Goal: Task Accomplishment & Management: Manage account settings

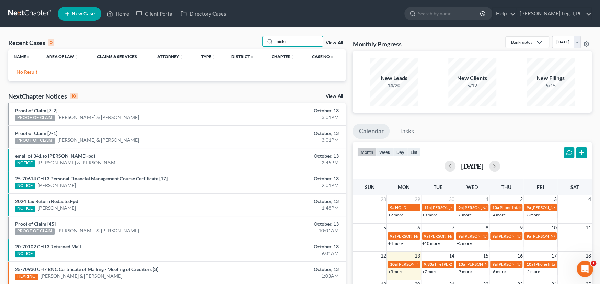
type input "pickle"
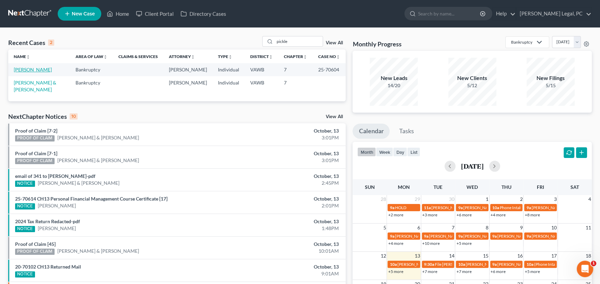
click at [36, 69] on link "[PERSON_NAME]" at bounding box center [33, 70] width 38 height 6
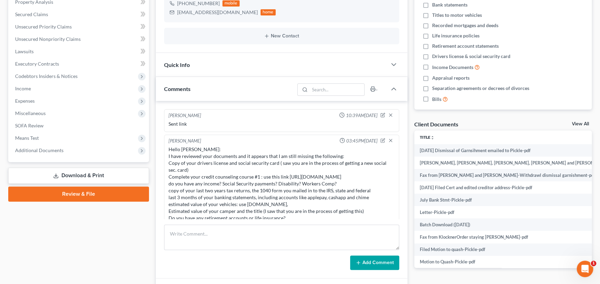
scroll to position [460, 0]
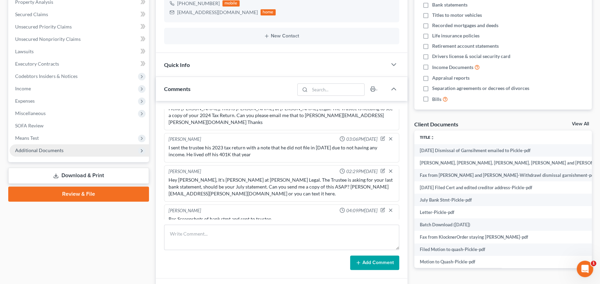
click at [42, 146] on span "Additional Documents" at bounding box center [79, 150] width 139 height 12
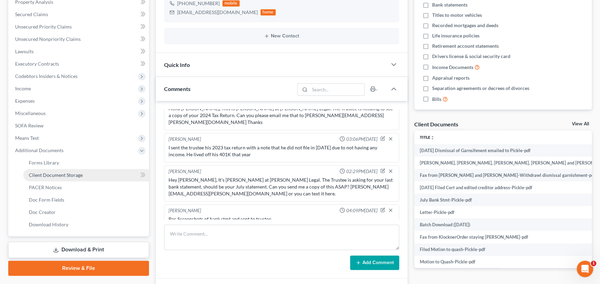
click at [61, 172] on span "Client Document Storage" at bounding box center [56, 175] width 54 height 6
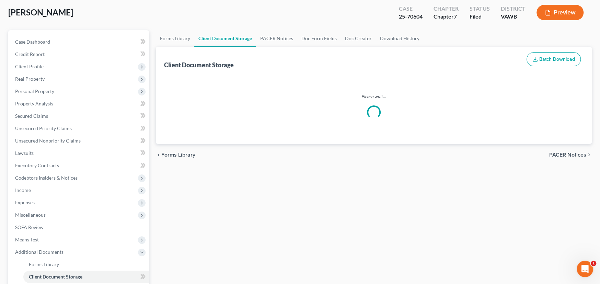
scroll to position [4, 0]
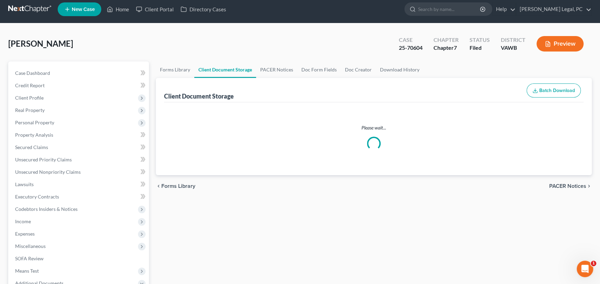
select select "0"
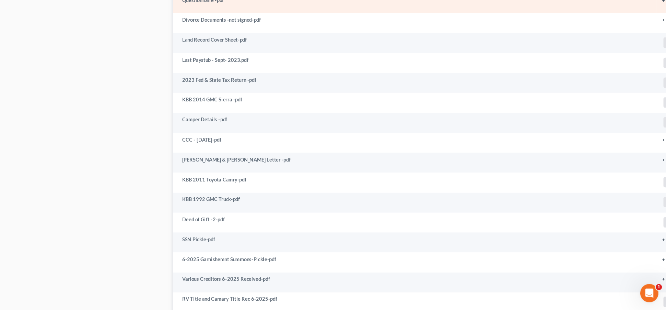
scroll to position [584, 0]
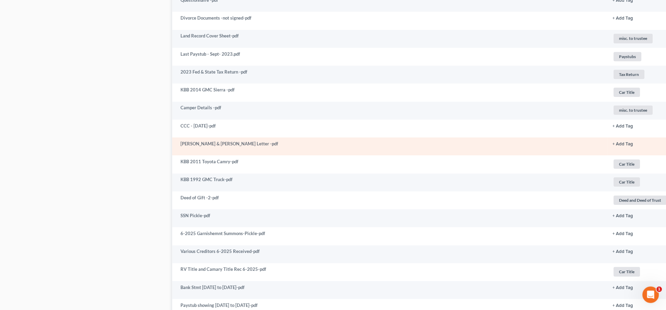
drag, startPoint x: 573, startPoint y: 9, endPoint x: 471, endPoint y: 146, distance: 170.8
click at [471, 146] on td "[PERSON_NAME] & [PERSON_NAME] Letter -pdf" at bounding box center [389, 146] width 435 height 18
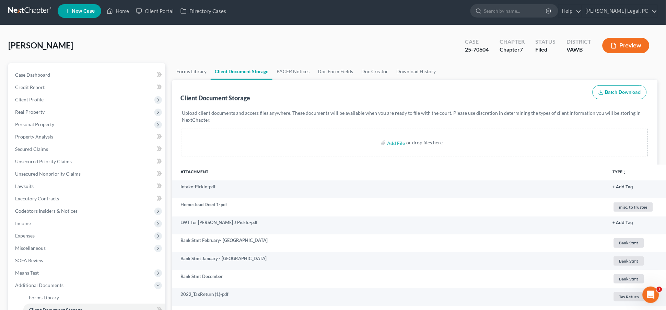
scroll to position [0, 0]
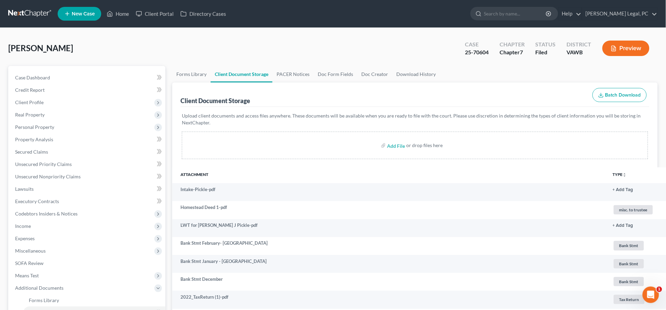
click at [24, 8] on link at bounding box center [30, 14] width 44 height 12
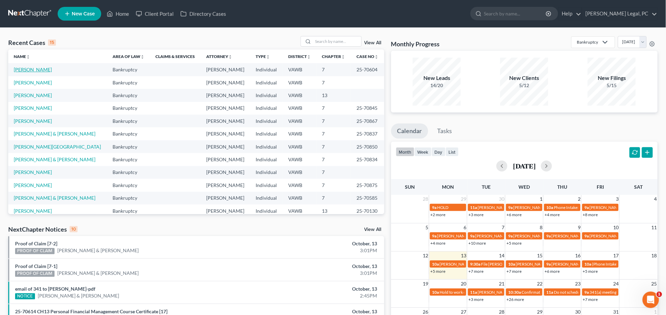
click at [32, 71] on link "[PERSON_NAME]" at bounding box center [33, 70] width 38 height 6
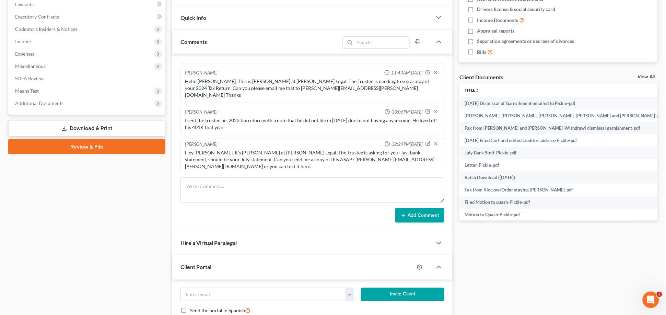
scroll to position [191, 0]
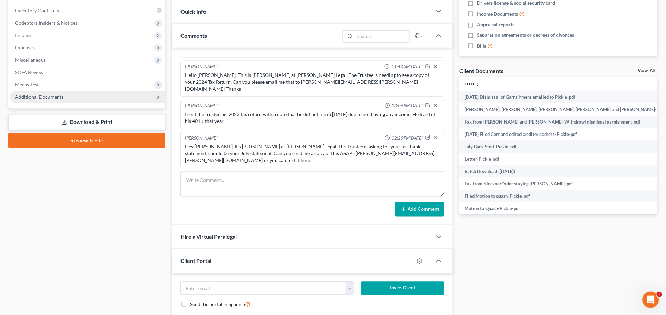
click at [31, 94] on span "Additional Documents" at bounding box center [39, 97] width 48 height 6
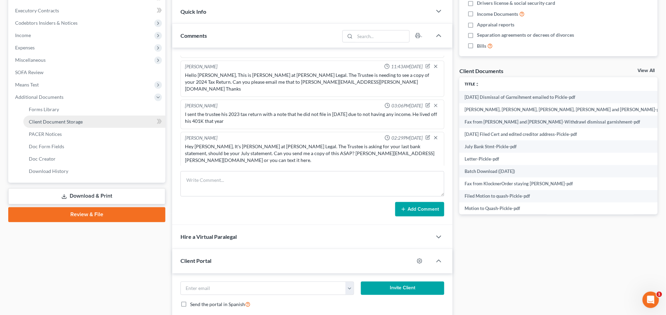
click at [41, 122] on span "Client Document Storage" at bounding box center [56, 122] width 54 height 6
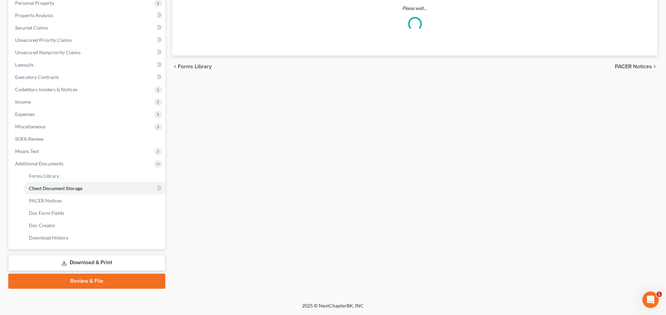
scroll to position [34, 0]
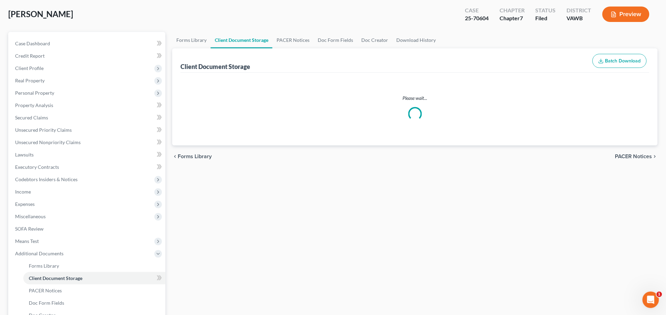
select select "0"
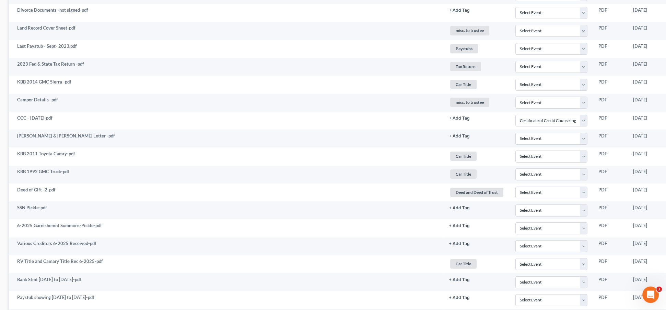
scroll to position [591, 209]
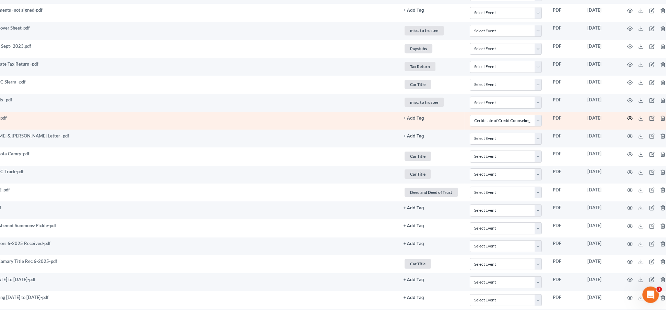
click at [628, 117] on icon "button" at bounding box center [630, 117] width 5 height 5
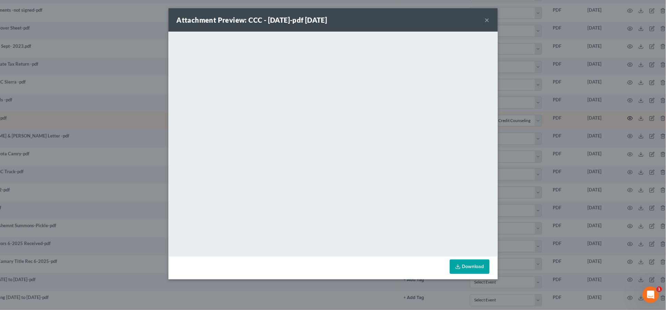
scroll to position [591, 205]
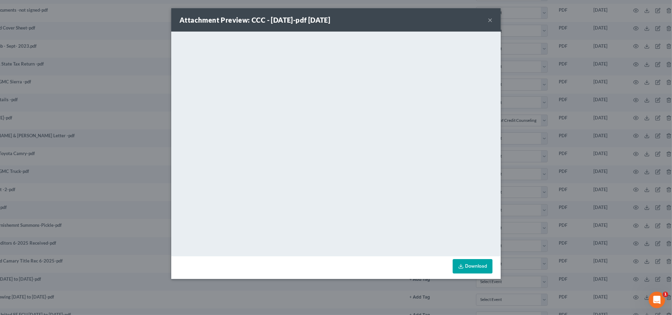
click at [491, 20] on button "×" at bounding box center [490, 20] width 5 height 8
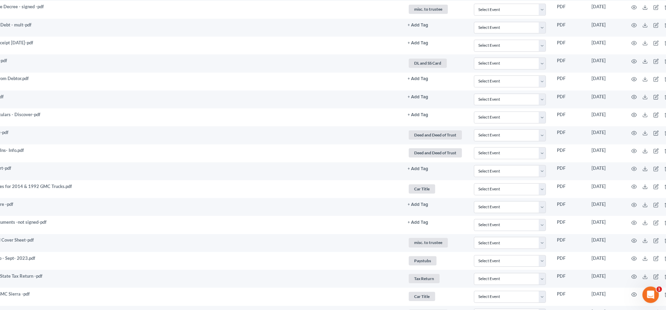
scroll to position [286, 205]
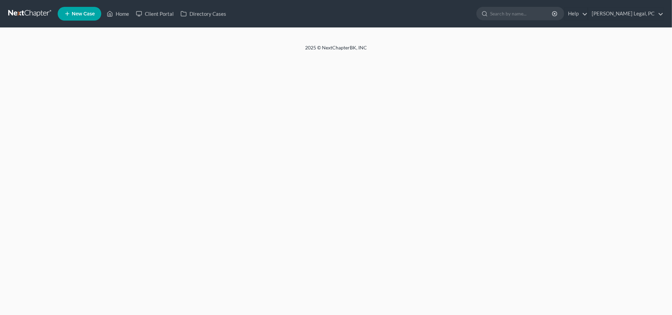
select select "0"
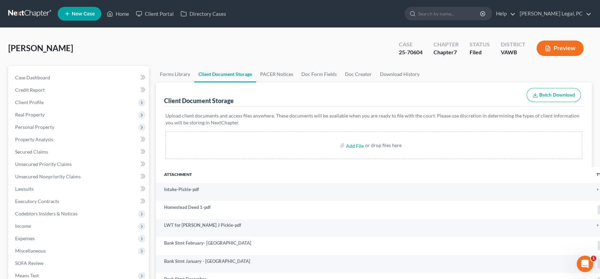
drag, startPoint x: 653, startPoint y: 0, endPoint x: 76, endPoint y: 54, distance: 579.9
click at [76, 54] on div "Pickle, Calvin Upgraded Case 25-70604 Chapter Chapter 7 Status Filed District V…" at bounding box center [300, 51] width 584 height 30
click at [20, 12] on link at bounding box center [30, 14] width 44 height 12
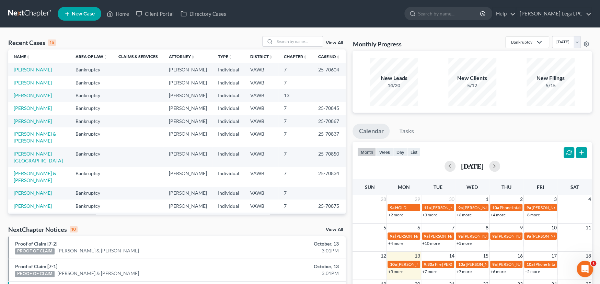
click at [25, 68] on link "[PERSON_NAME]" at bounding box center [33, 70] width 38 height 6
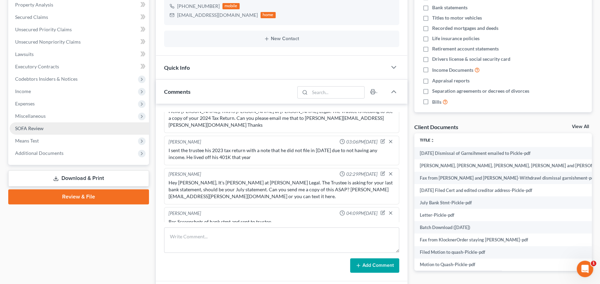
scroll to position [137, 0]
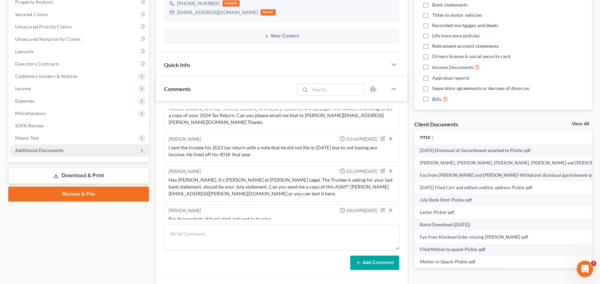
click at [46, 148] on span "Additional Documents" at bounding box center [39, 150] width 48 height 6
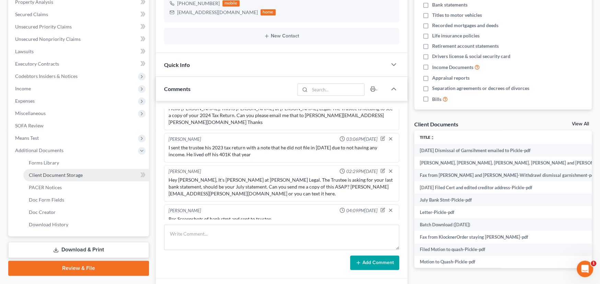
click at [62, 173] on span "Client Document Storage" at bounding box center [56, 175] width 54 height 6
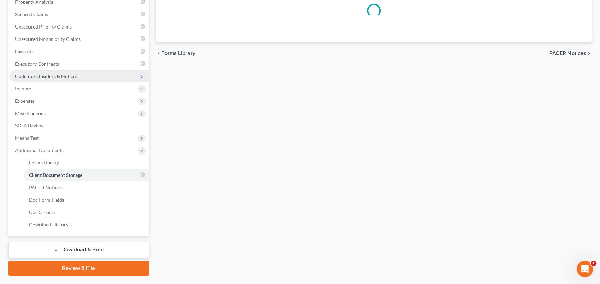
scroll to position [47, 0]
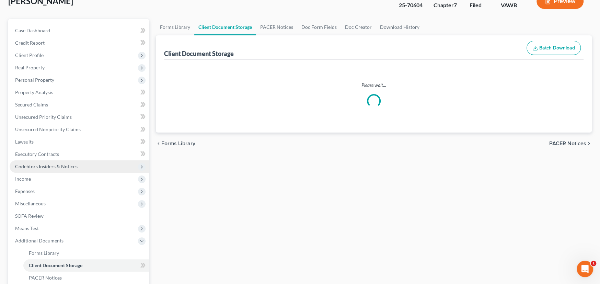
select select "0"
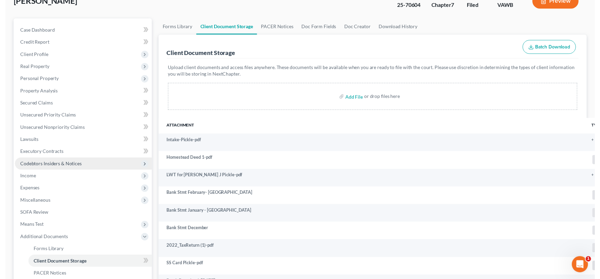
scroll to position [0, 0]
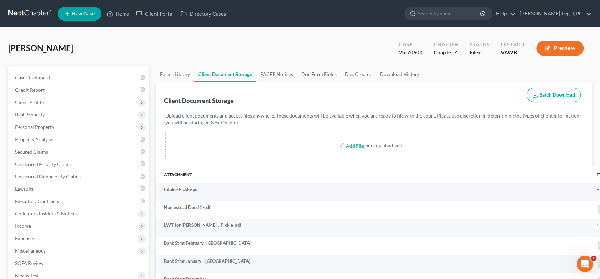
click at [23, 12] on link at bounding box center [30, 14] width 44 height 12
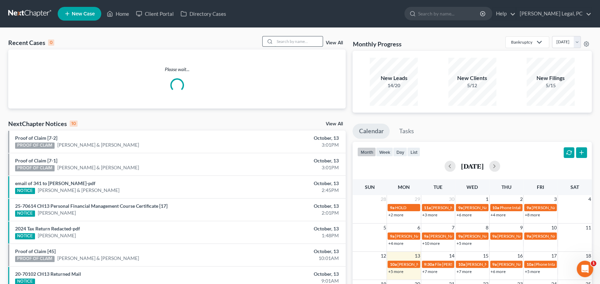
click at [289, 42] on input "search" at bounding box center [299, 41] width 48 height 10
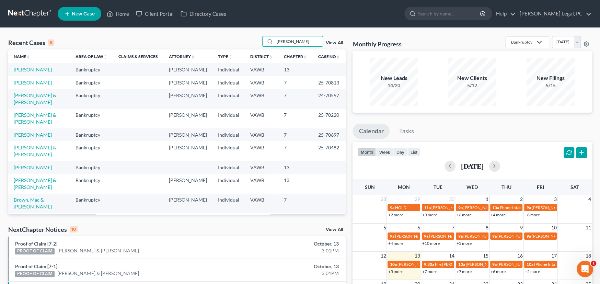
type input "[PERSON_NAME]"
click at [30, 69] on link "[PERSON_NAME]" at bounding box center [33, 70] width 38 height 6
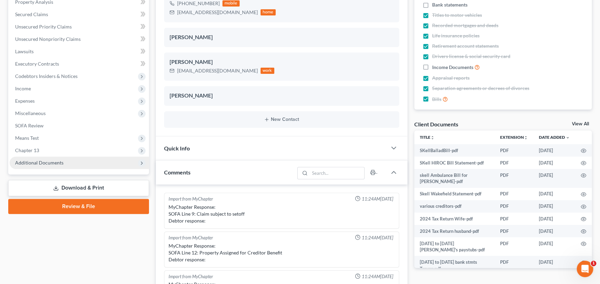
scroll to position [1690, 0]
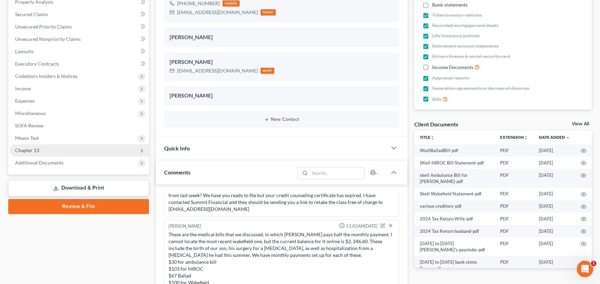
click at [41, 154] on span "Chapter 13" at bounding box center [79, 150] width 139 height 12
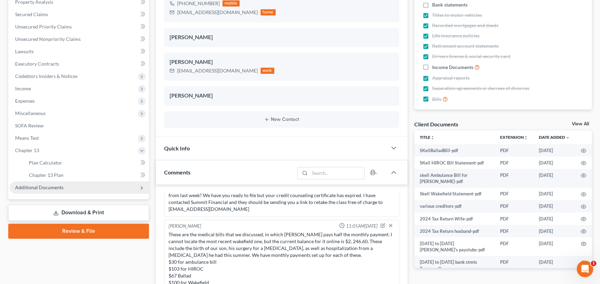
click at [41, 184] on span "Additional Documents" at bounding box center [39, 187] width 48 height 6
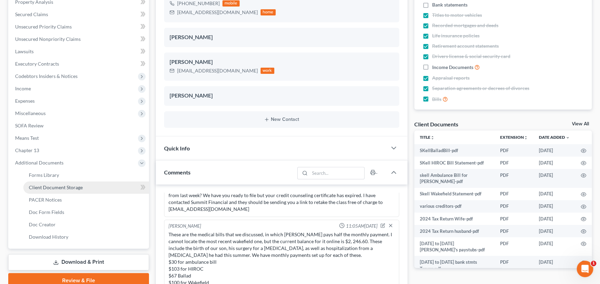
click at [61, 188] on span "Client Document Storage" at bounding box center [56, 187] width 54 height 6
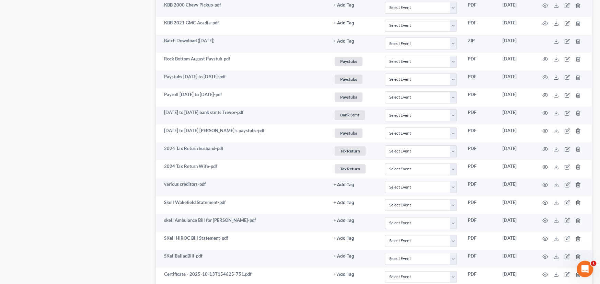
scroll to position [560, 0]
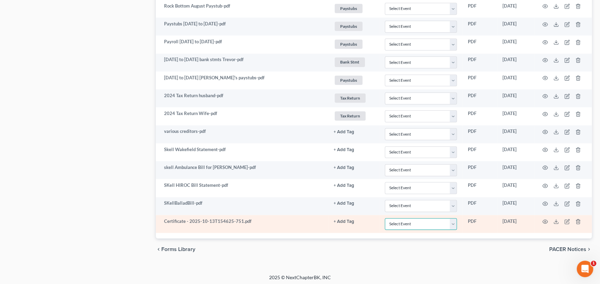
click at [451, 223] on select "Select Event Certificate of Credit Counseling" at bounding box center [421, 224] width 72 height 12
select select "0"
click at [385, 218] on select "Select Event Certificate of Credit Counseling" at bounding box center [421, 224] width 72 height 12
click at [546, 219] on icon "button" at bounding box center [544, 221] width 5 height 5
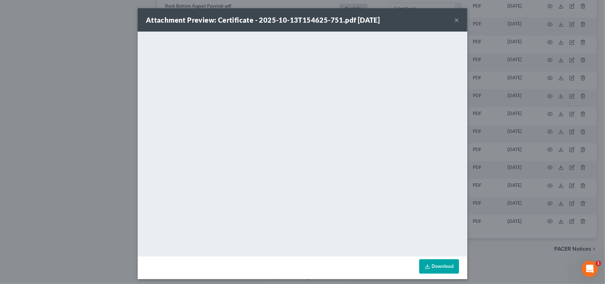
click at [454, 19] on button "×" at bounding box center [456, 20] width 5 height 8
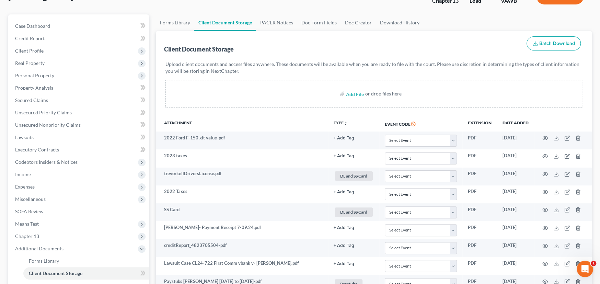
scroll to position [0, 0]
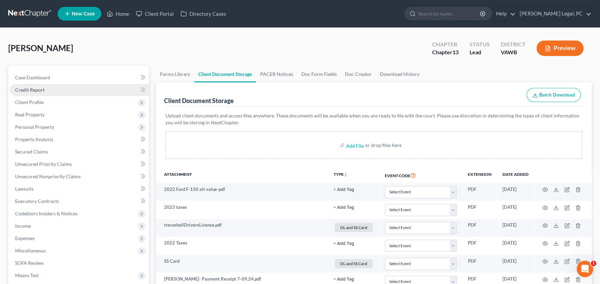
click at [24, 90] on span "Credit Report" at bounding box center [30, 90] width 30 height 6
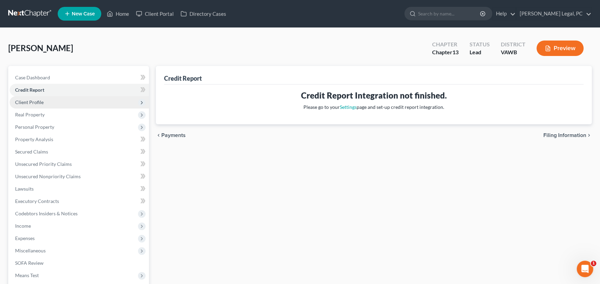
click at [26, 100] on span "Client Profile" at bounding box center [29, 102] width 28 height 6
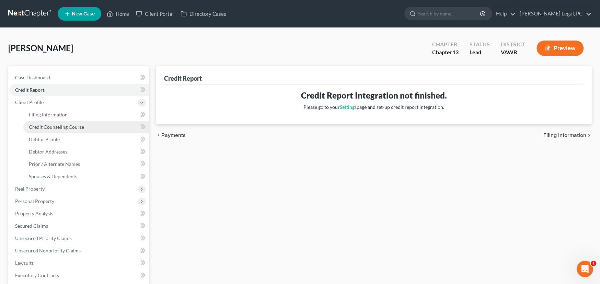
click at [52, 125] on span "Credit Counseling Course" at bounding box center [56, 127] width 55 height 6
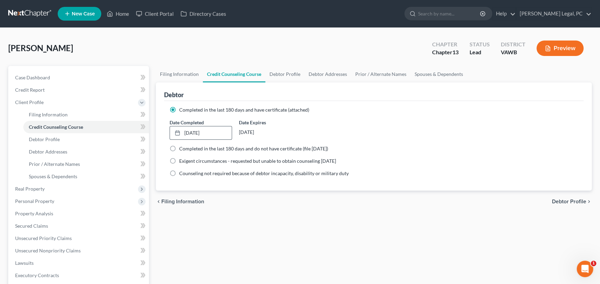
click at [232, 131] on div "2/17/2025 close Date 2/17/2025 Time 12:00 AM chevron_left February 2025 chevron…" at bounding box center [201, 133] width 62 height 14
click at [227, 132] on link "2/17/2025" at bounding box center [201, 132] width 62 height 13
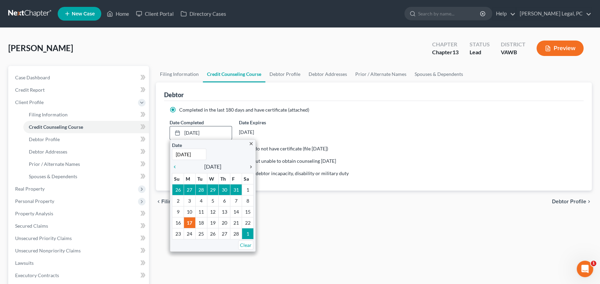
click at [251, 166] on icon "chevron_right" at bounding box center [249, 166] width 9 height 5
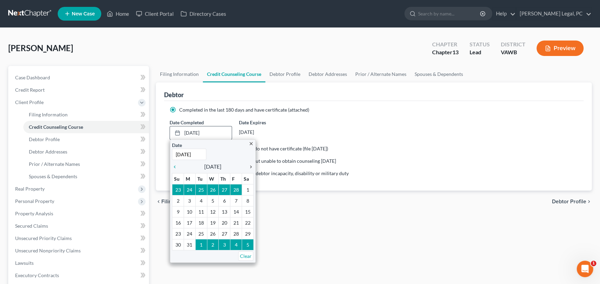
click at [251, 166] on icon "chevron_right" at bounding box center [249, 166] width 9 height 5
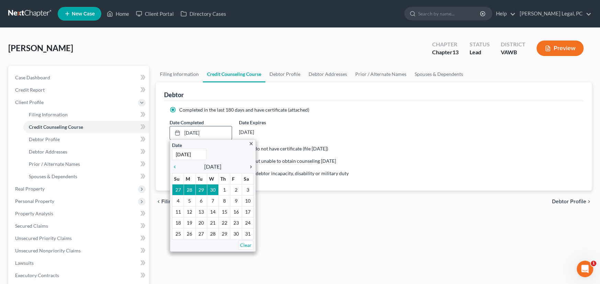
click at [251, 166] on icon "chevron_right" at bounding box center [249, 166] width 9 height 5
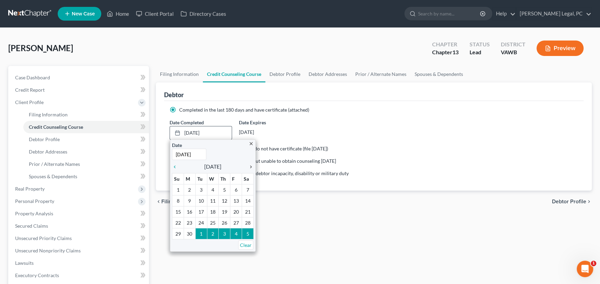
click at [251, 166] on icon "chevron_right" at bounding box center [249, 166] width 9 height 5
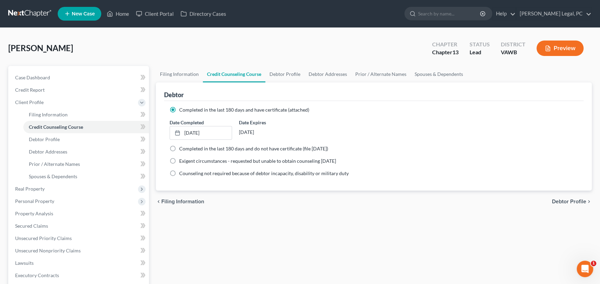
click at [273, 221] on div "Filing Information Credit Counseling Course Debtor Profile Debtor Addresses Pri…" at bounding box center [373, 245] width 443 height 359
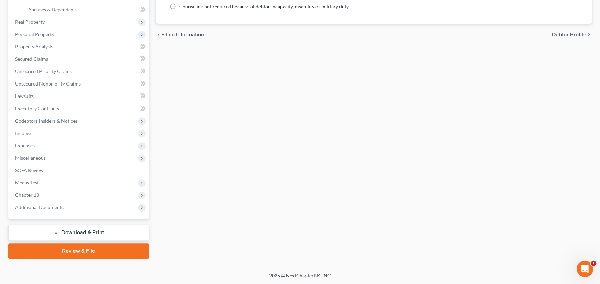
click at [117, 255] on link "Review & File" at bounding box center [78, 250] width 141 height 15
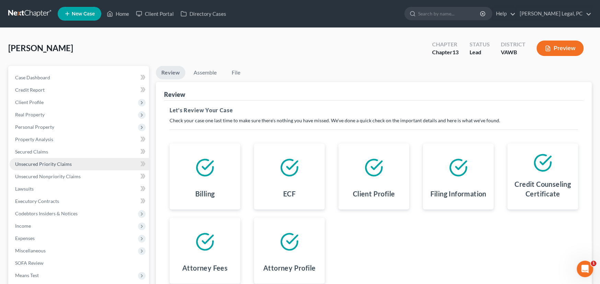
click at [44, 164] on span "Unsecured Priority Claims" at bounding box center [43, 164] width 57 height 6
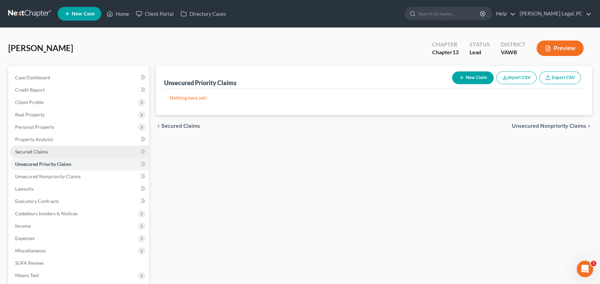
click at [41, 152] on span "Secured Claims" at bounding box center [31, 152] width 33 height 6
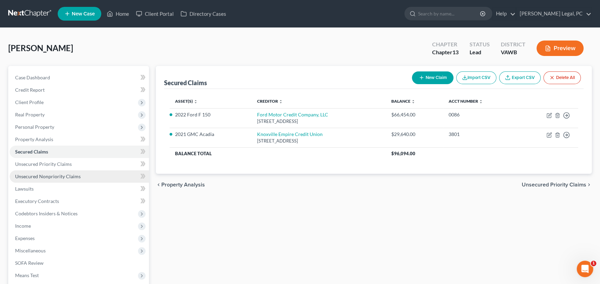
click at [46, 174] on span "Unsecured Nonpriority Claims" at bounding box center [48, 176] width 66 height 6
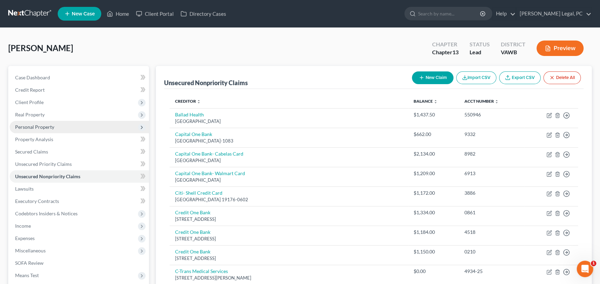
click at [34, 128] on span "Personal Property" at bounding box center [34, 127] width 39 height 6
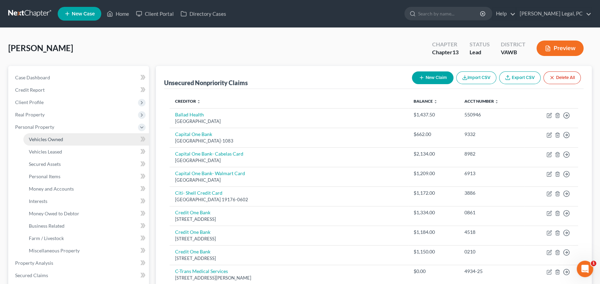
click at [34, 140] on span "Vehicles Owned" at bounding box center [46, 139] width 34 height 6
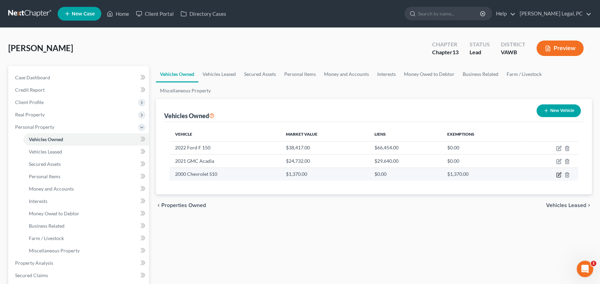
click at [557, 173] on icon "button" at bounding box center [558, 174] width 5 height 5
select select "0"
select select "26"
select select "2"
select select "0"
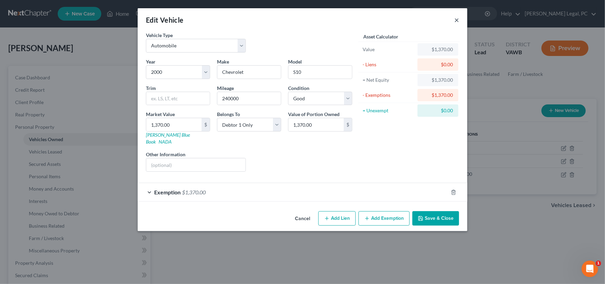
click at [455, 21] on button "×" at bounding box center [456, 20] width 5 height 8
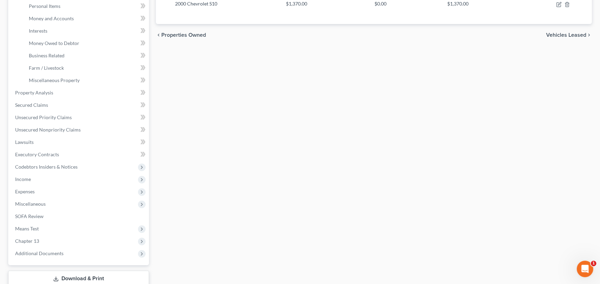
scroll to position [171, 0]
click at [36, 192] on span "Expenses" at bounding box center [79, 190] width 139 height 12
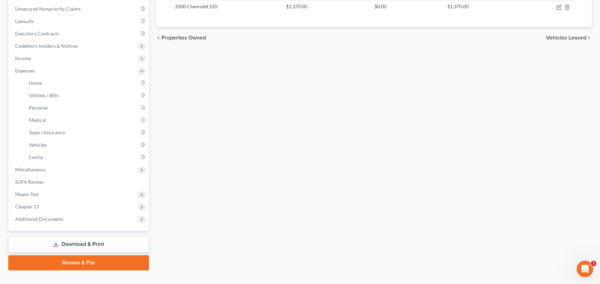
scroll to position [179, 0]
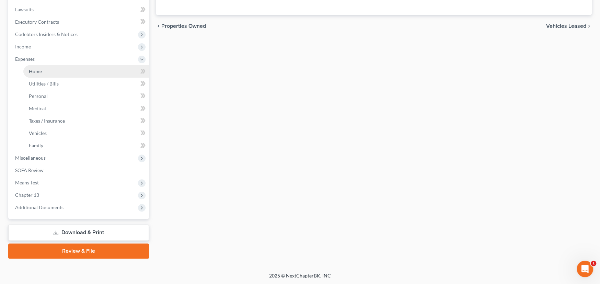
click at [41, 72] on span "Home" at bounding box center [35, 71] width 13 height 6
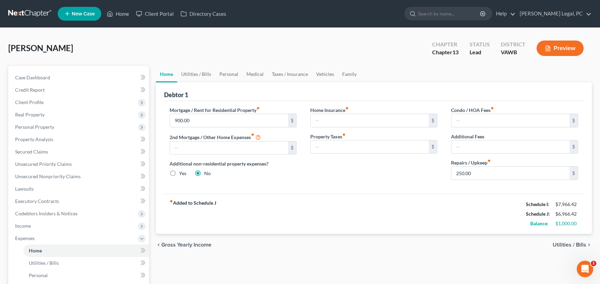
click at [36, 16] on link at bounding box center [30, 14] width 44 height 12
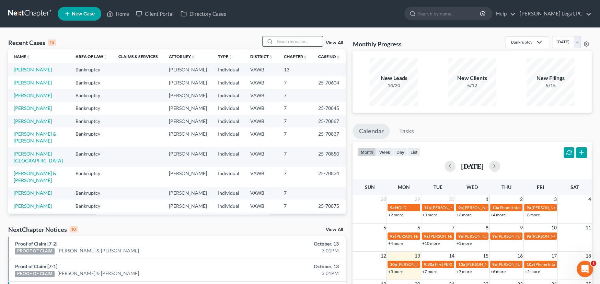
drag, startPoint x: 275, startPoint y: 42, endPoint x: 287, endPoint y: 39, distance: 13.0
click at [275, 41] on input "search" at bounding box center [299, 41] width 48 height 10
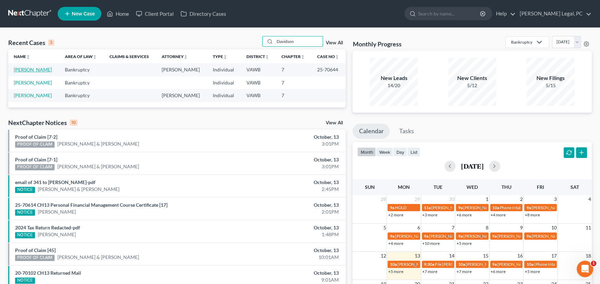
type input "Davidson"
click at [33, 70] on link "[PERSON_NAME]" at bounding box center [33, 70] width 38 height 6
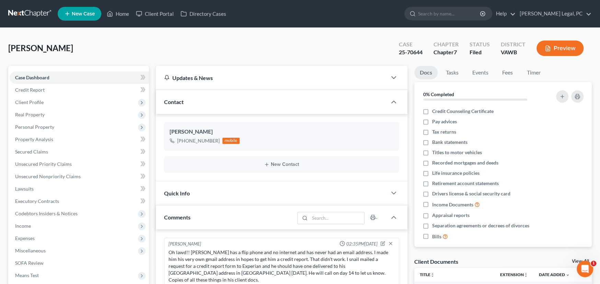
click at [30, 10] on link at bounding box center [30, 14] width 44 height 12
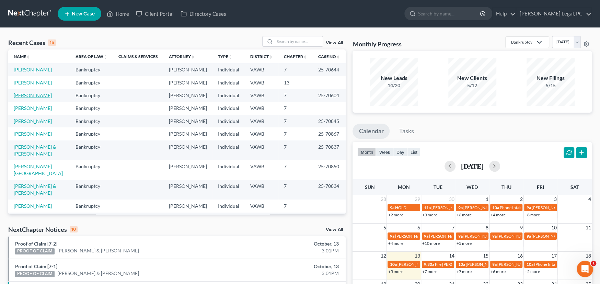
click at [29, 97] on link "[PERSON_NAME]" at bounding box center [33, 95] width 38 height 6
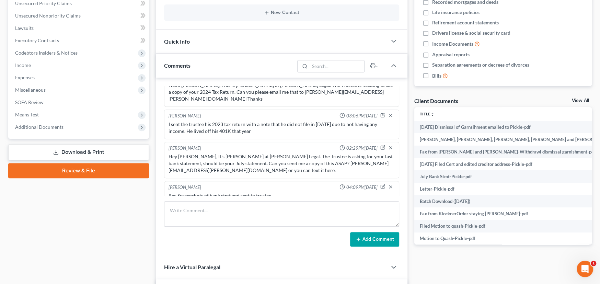
scroll to position [171, 0]
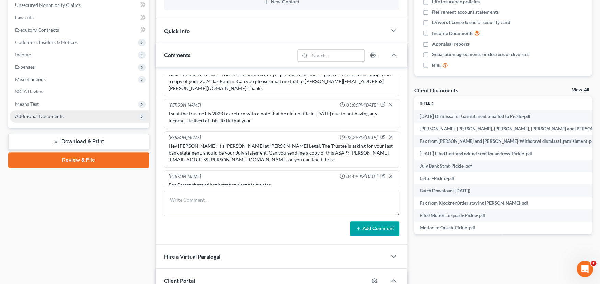
click at [49, 115] on span "Additional Documents" at bounding box center [39, 116] width 48 height 6
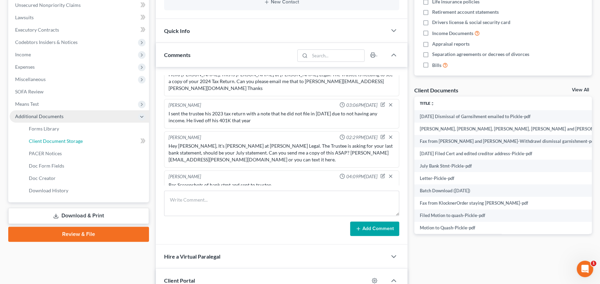
drag, startPoint x: 71, startPoint y: 138, endPoint x: 93, endPoint y: 138, distance: 22.0
click at [71, 138] on span "Client Document Storage" at bounding box center [56, 141] width 54 height 6
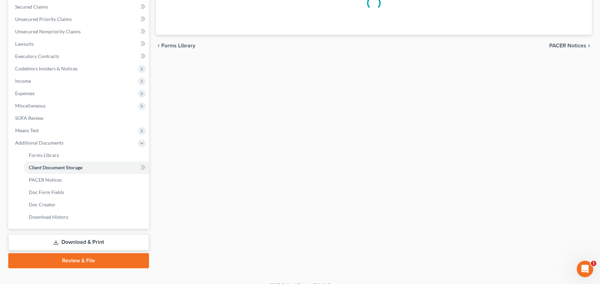
select select "0"
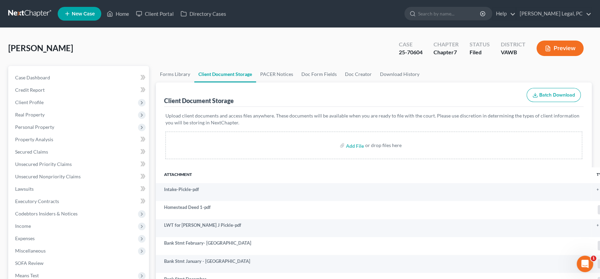
select select "0"
click at [38, 80] on link "Case Dashboard" at bounding box center [79, 77] width 139 height 12
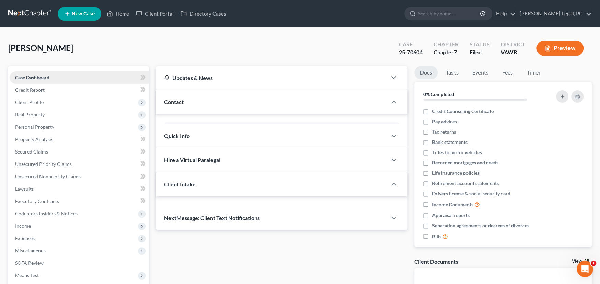
click at [39, 77] on span "Case Dashboard" at bounding box center [32, 77] width 34 height 6
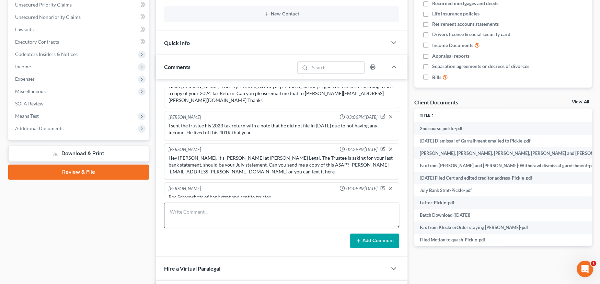
scroll to position [206, 0]
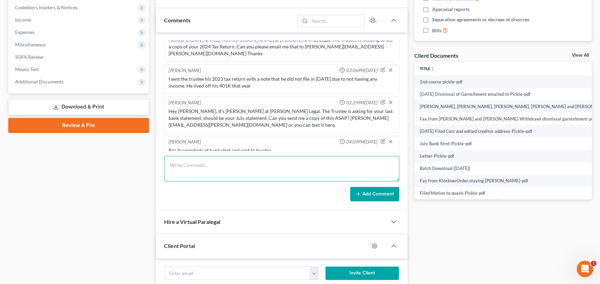
click at [205, 168] on textarea at bounding box center [281, 168] width 235 height 25
click at [176, 165] on textarea "Filded 2nd course to pacer" at bounding box center [281, 168] width 235 height 25
type textarea "Filed 2nd course to pacer"
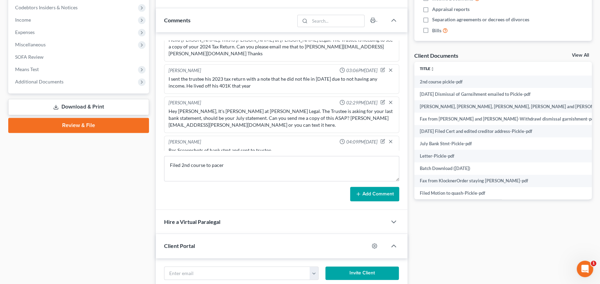
click at [385, 197] on button "Add Comment" at bounding box center [374, 194] width 49 height 14
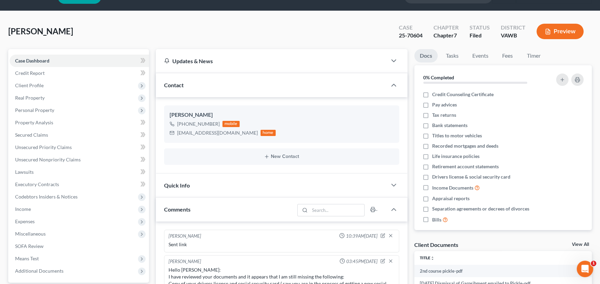
scroll to position [0, 0]
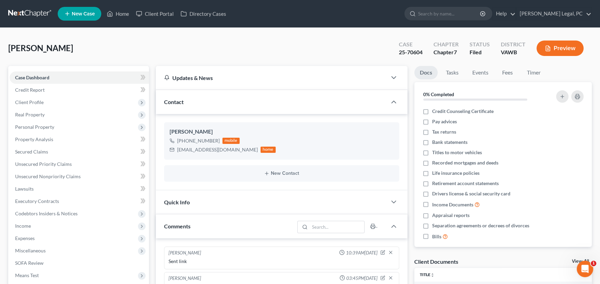
click at [31, 12] on link at bounding box center [30, 14] width 44 height 12
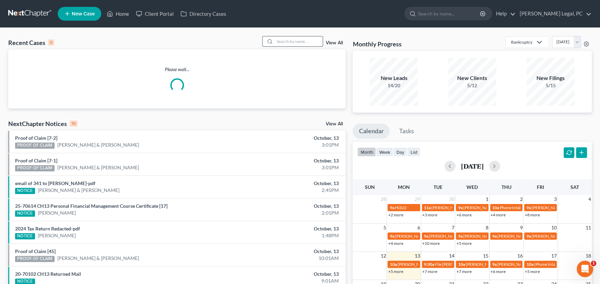
click at [277, 38] on input "search" at bounding box center [299, 41] width 48 height 10
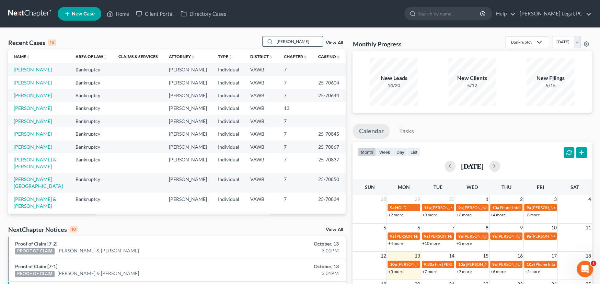
type input "[PERSON_NAME]"
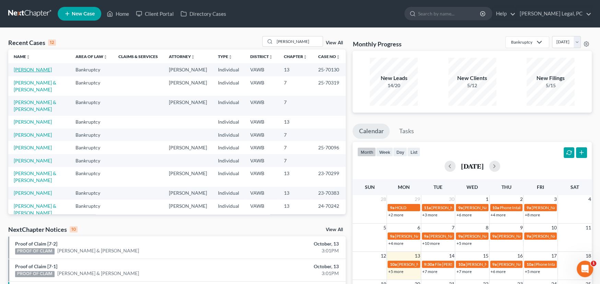
click at [24, 69] on link "[PERSON_NAME]" at bounding box center [33, 70] width 38 height 6
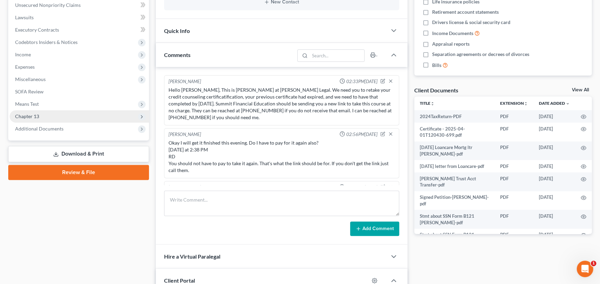
scroll to position [284, 0]
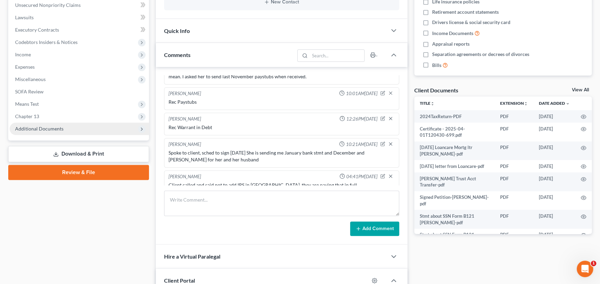
click at [37, 126] on span "Additional Documents" at bounding box center [39, 129] width 48 height 6
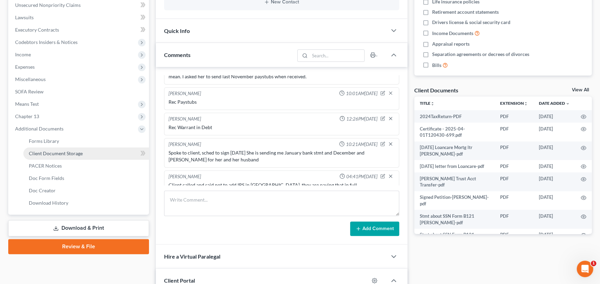
click at [36, 157] on link "Client Document Storage" at bounding box center [86, 153] width 126 height 12
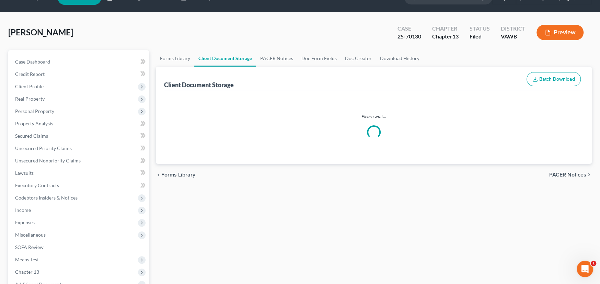
scroll to position [7, 0]
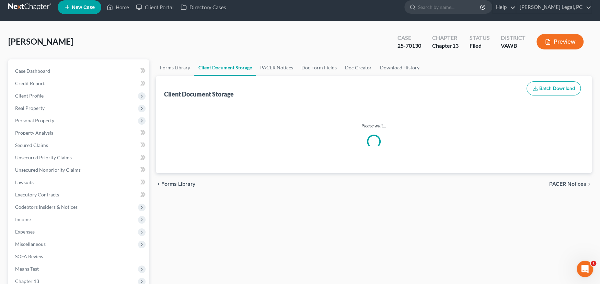
select select "0"
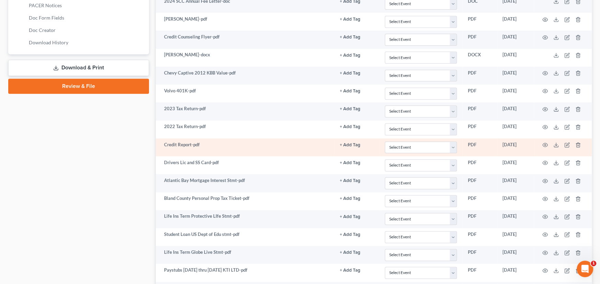
scroll to position [401, 0]
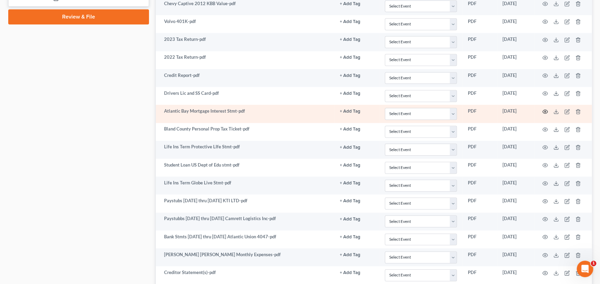
click at [544, 110] on icon "button" at bounding box center [544, 111] width 5 height 5
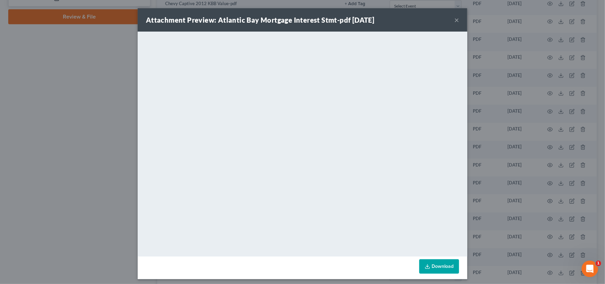
click at [454, 18] on button "×" at bounding box center [456, 20] width 5 height 8
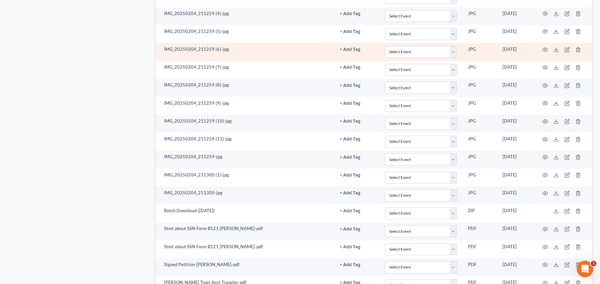
scroll to position [1705, 0]
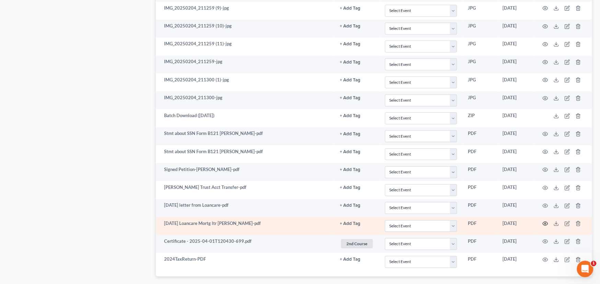
click at [543, 221] on icon "button" at bounding box center [544, 223] width 5 height 5
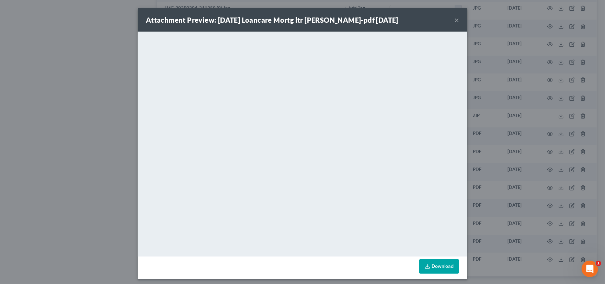
click at [454, 19] on button "×" at bounding box center [456, 20] width 5 height 8
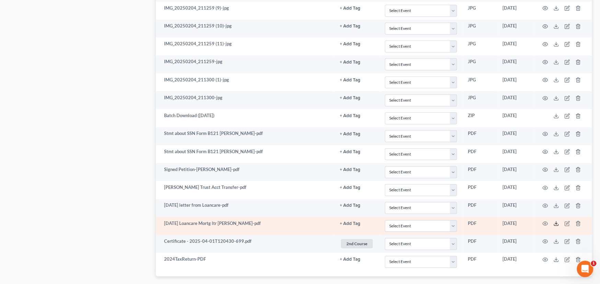
click at [555, 223] on polyline at bounding box center [556, 223] width 2 height 1
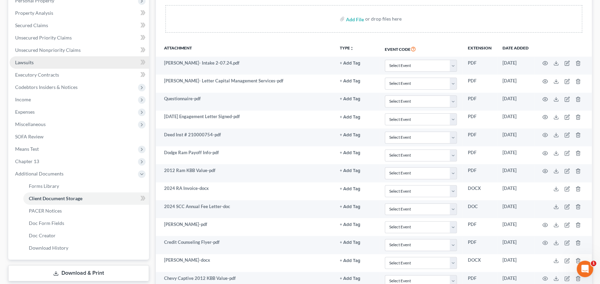
scroll to position [0, 0]
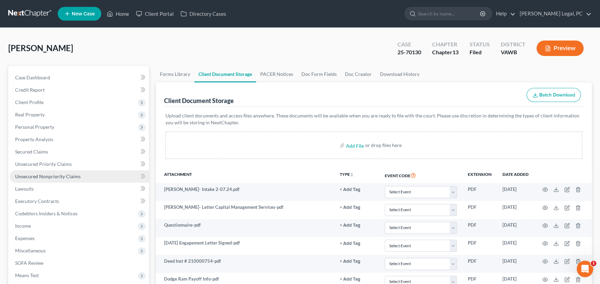
click at [45, 176] on span "Unsecured Nonpriority Claims" at bounding box center [48, 176] width 66 height 6
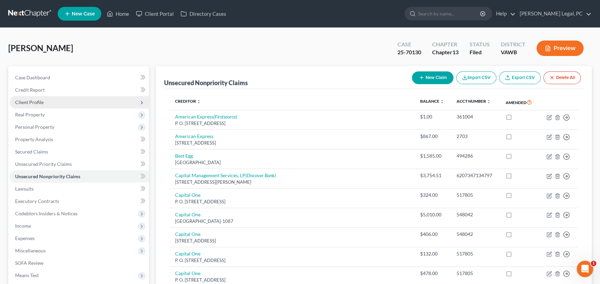
click at [28, 102] on span "Client Profile" at bounding box center [29, 102] width 28 height 6
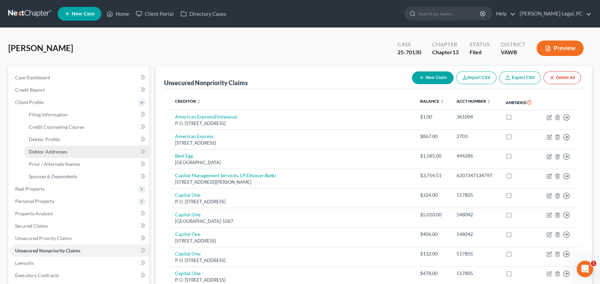
click at [50, 150] on span "Debtor Addresses" at bounding box center [48, 152] width 38 height 6
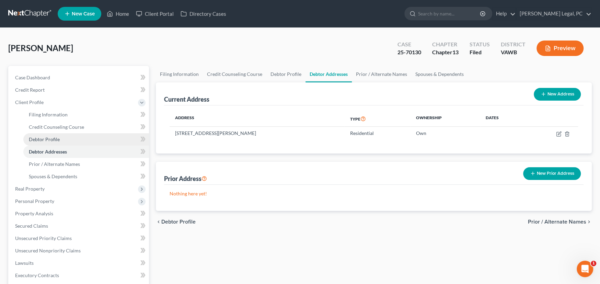
click at [49, 140] on span "Debtor Profile" at bounding box center [44, 139] width 31 height 6
select select "1"
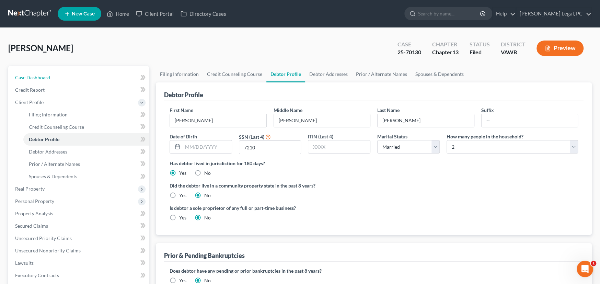
drag, startPoint x: 39, startPoint y: 77, endPoint x: 147, endPoint y: 91, distance: 108.8
click at [39, 77] on span "Case Dashboard" at bounding box center [32, 77] width 35 height 6
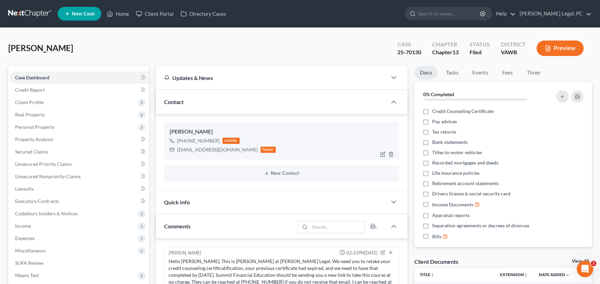
scroll to position [284, 0]
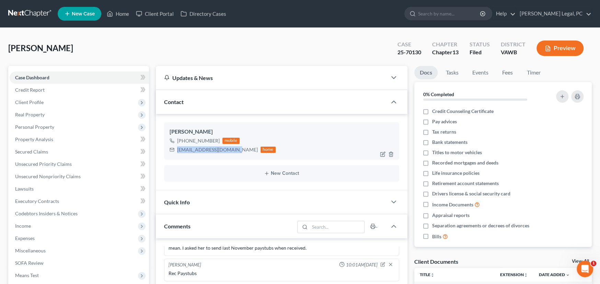
drag, startPoint x: 232, startPoint y: 148, endPoint x: 182, endPoint y: 153, distance: 50.4
click at [177, 148] on div "shelleydean01@gmail.com home" at bounding box center [223, 149] width 106 height 9
copy div "[EMAIL_ADDRESS][DOMAIN_NAME]"
click at [43, 10] on link at bounding box center [30, 14] width 44 height 12
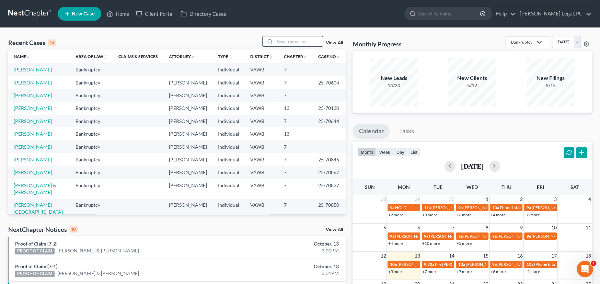
click at [282, 43] on input "search" at bounding box center [299, 41] width 48 height 10
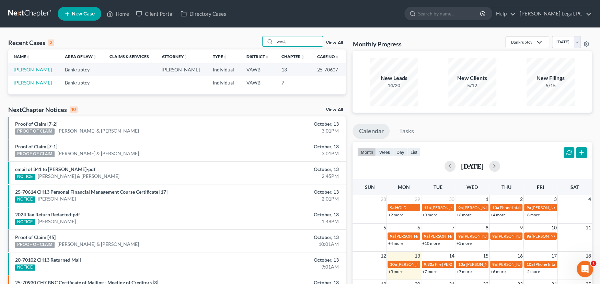
type input "west,"
click at [28, 70] on link "West, Nichole" at bounding box center [33, 70] width 38 height 6
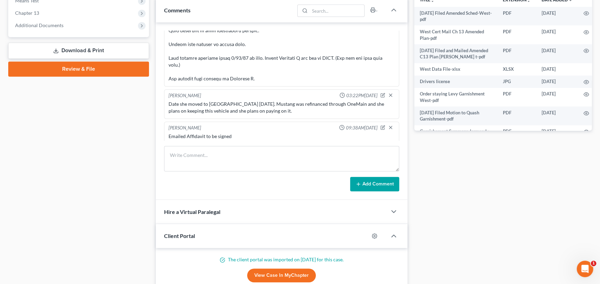
scroll to position [591, 0]
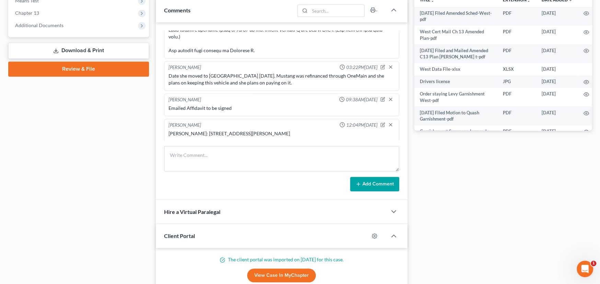
click at [295, 132] on div "Chris West: 2764 Addington Frame Rd Nickelsville va 24271" at bounding box center [282, 133] width 226 height 7
click at [103, 132] on div "Case Dashboard Payments Invoices Payments Payments Credit Report Client Profile" at bounding box center [79, 53] width 148 height 524
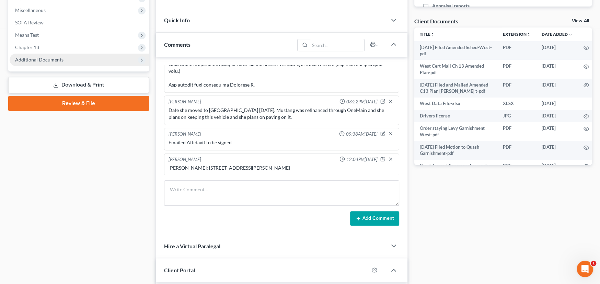
click at [42, 61] on span "Additional Documents" at bounding box center [39, 60] width 48 height 6
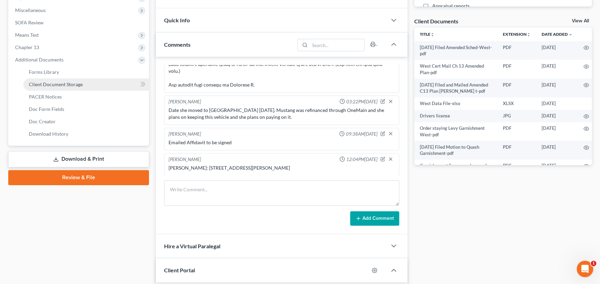
click at [45, 84] on span "Client Document Storage" at bounding box center [56, 84] width 54 height 6
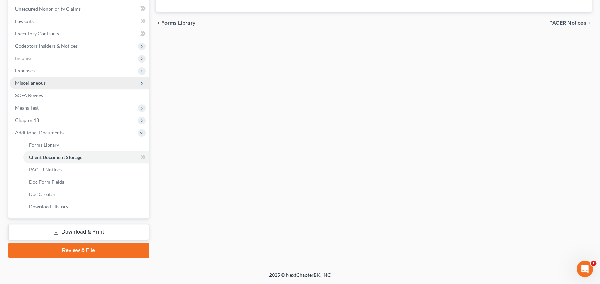
scroll to position [92, 0]
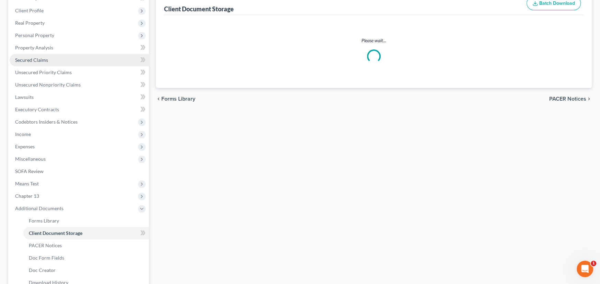
select select "0"
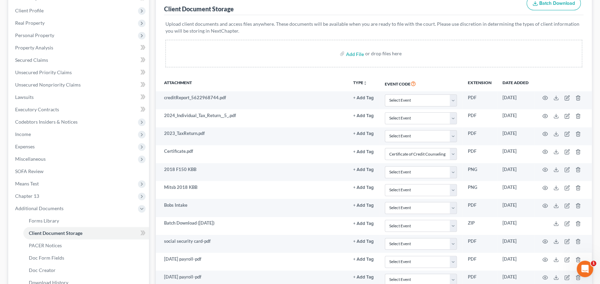
scroll to position [0, 0]
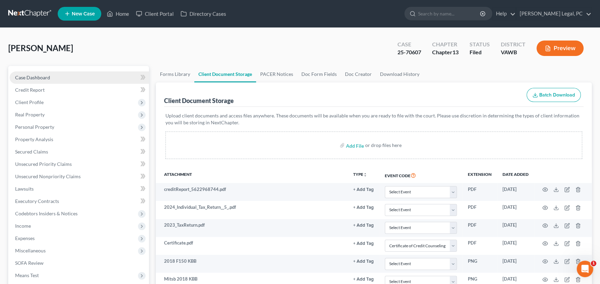
click at [38, 79] on span "Case Dashboard" at bounding box center [32, 77] width 35 height 6
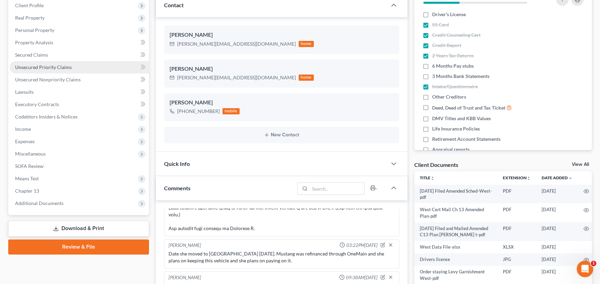
scroll to position [103, 0]
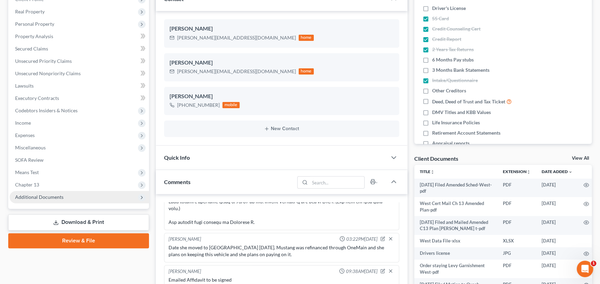
click at [49, 195] on span "Additional Documents" at bounding box center [39, 197] width 48 height 6
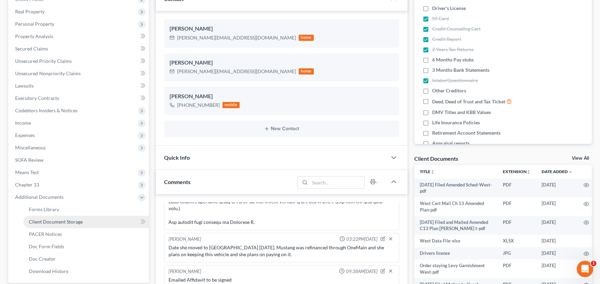
click at [69, 220] on span "Client Document Storage" at bounding box center [56, 222] width 54 height 6
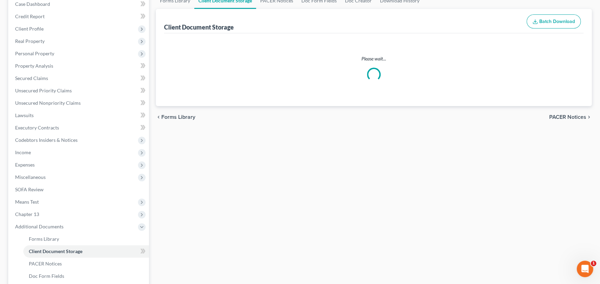
scroll to position [26, 0]
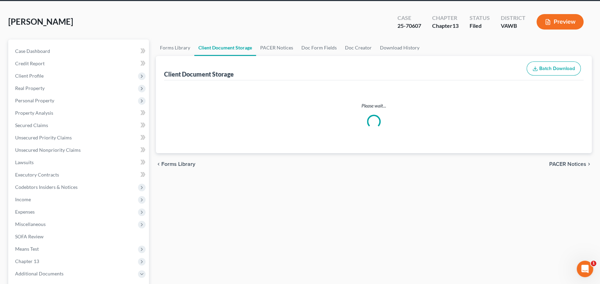
select select "0"
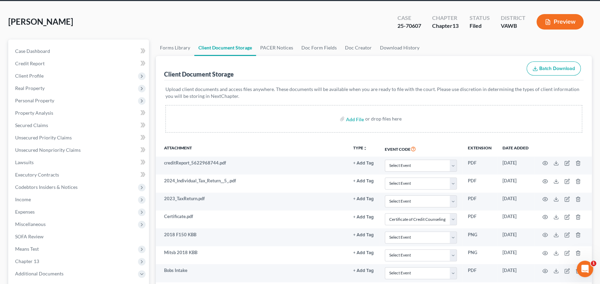
scroll to position [0, 0]
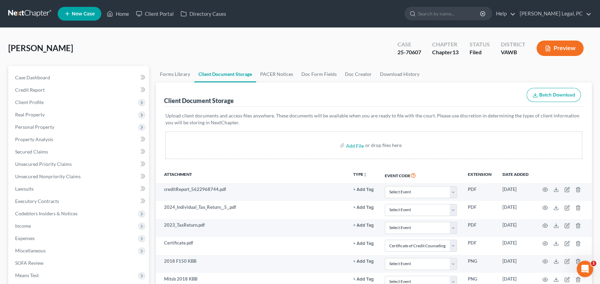
click at [34, 12] on link at bounding box center [30, 14] width 44 height 12
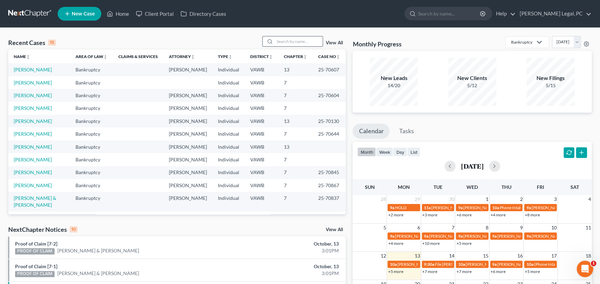
click at [289, 39] on input "search" at bounding box center [299, 41] width 48 height 10
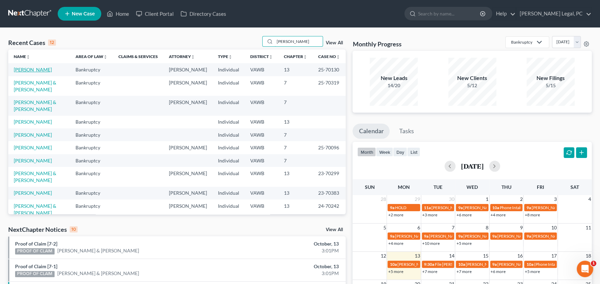
type input "[PERSON_NAME]"
click at [37, 71] on link "[PERSON_NAME]" at bounding box center [33, 70] width 38 height 6
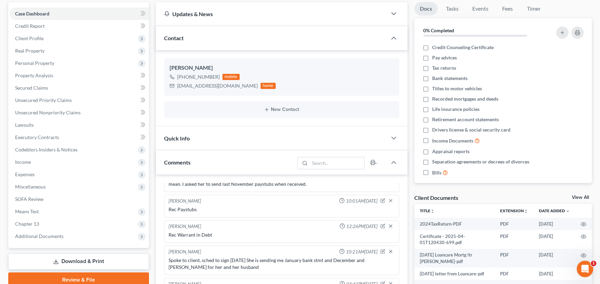
scroll to position [103, 0]
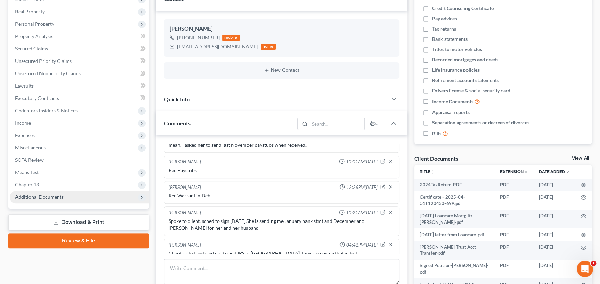
click at [49, 198] on span "Additional Documents" at bounding box center [39, 197] width 48 height 6
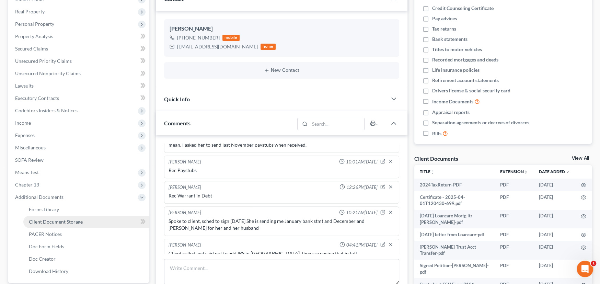
click at [52, 219] on span "Client Document Storage" at bounding box center [56, 222] width 54 height 6
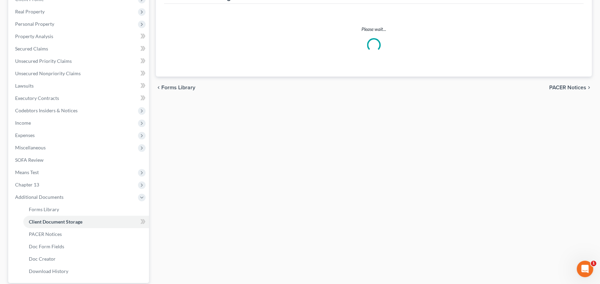
scroll to position [26, 0]
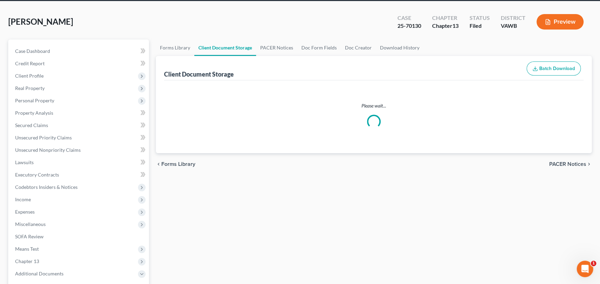
select select "0"
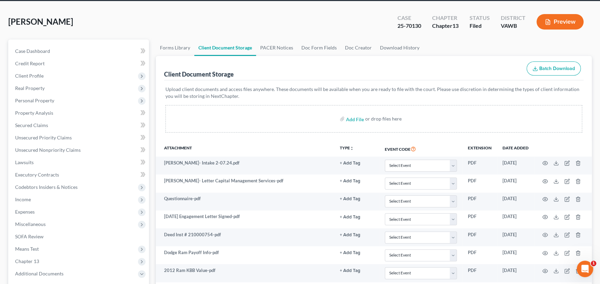
scroll to position [0, 0]
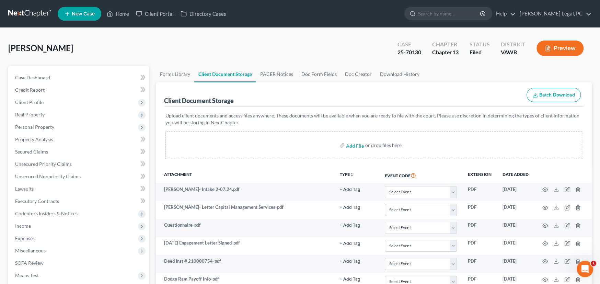
select select "0"
click at [27, 75] on span "Case Dashboard" at bounding box center [32, 77] width 35 height 6
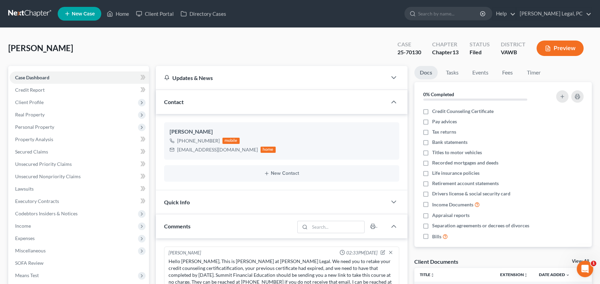
scroll to position [284, 0]
